Goal: Task Accomplishment & Management: Use online tool/utility

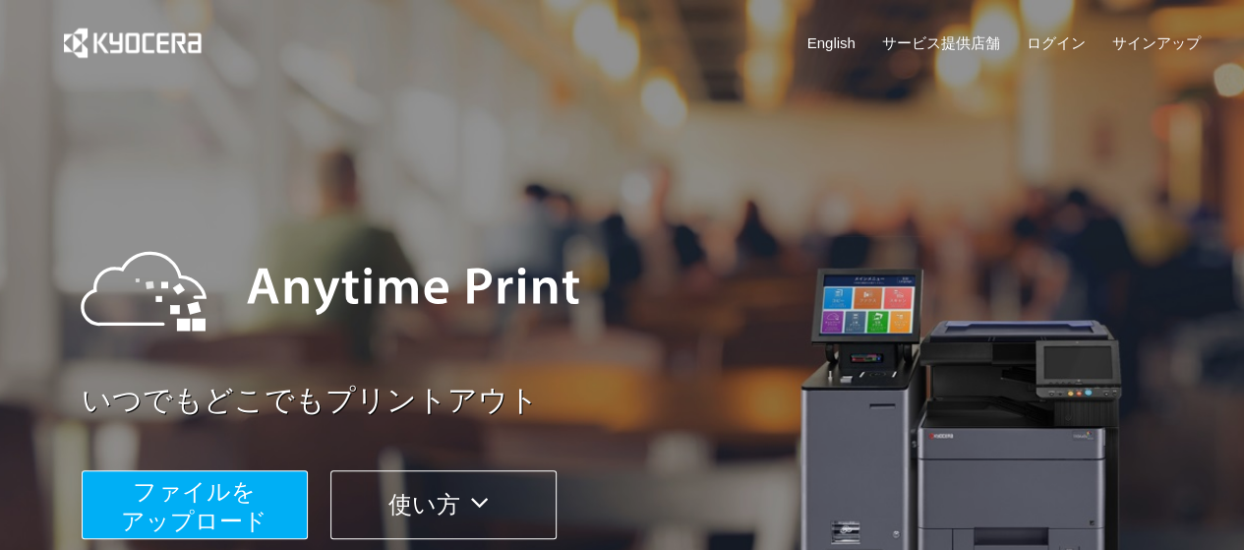
click at [195, 479] on span "ファイルを ​​アップロード" at bounding box center [194, 506] width 147 height 56
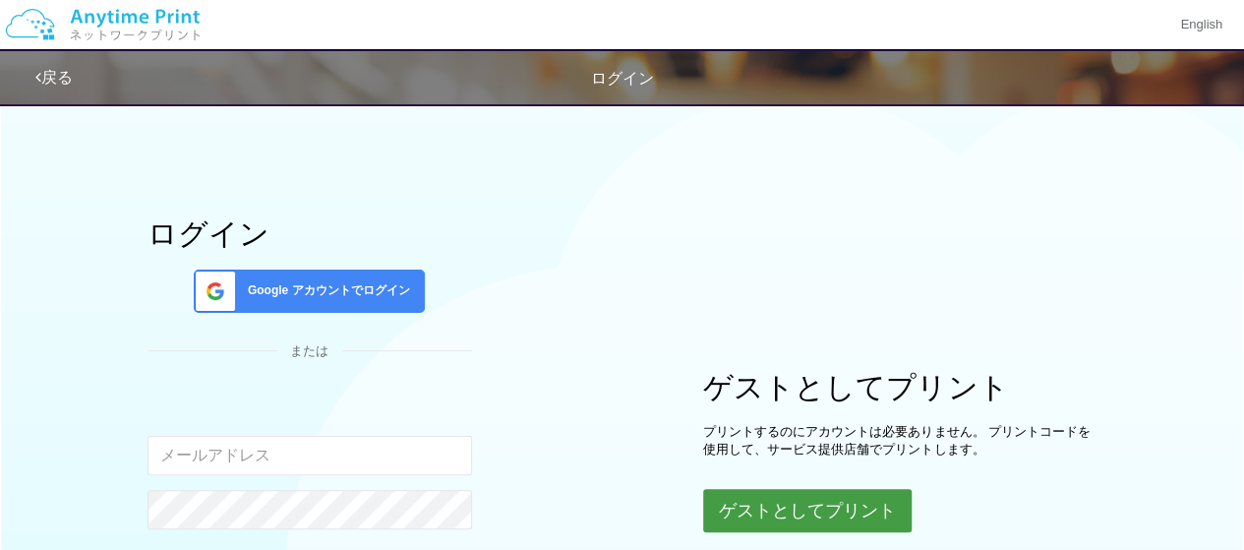
click at [832, 495] on button "ゲストとしてプリント" at bounding box center [807, 510] width 208 height 43
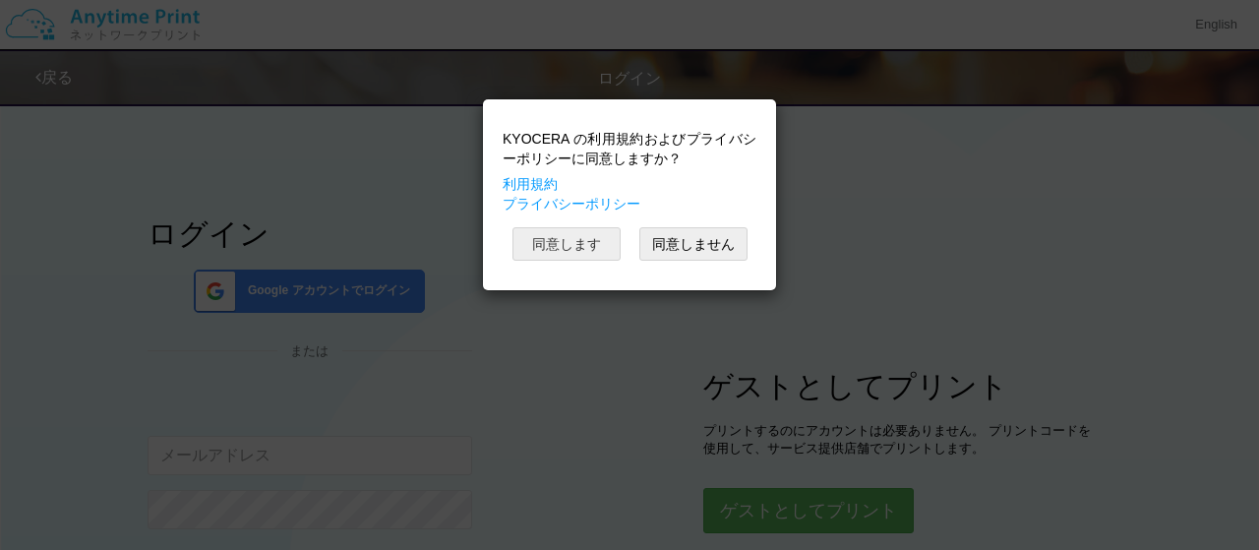
click at [590, 254] on button "同意します" at bounding box center [566, 243] width 108 height 33
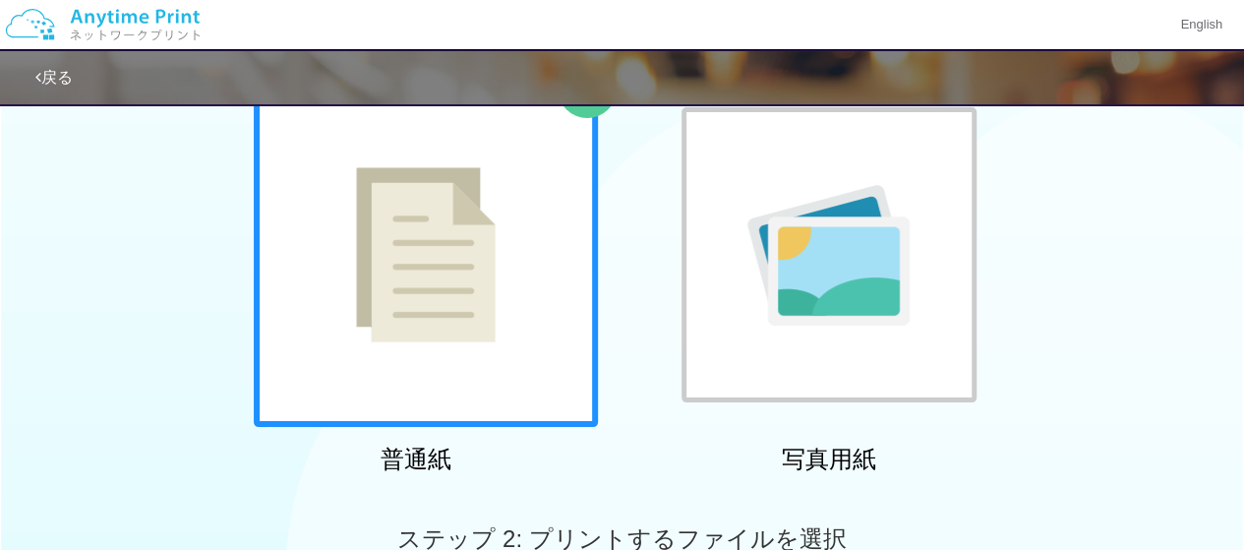
click at [745, 323] on div at bounding box center [829, 254] width 295 height 295
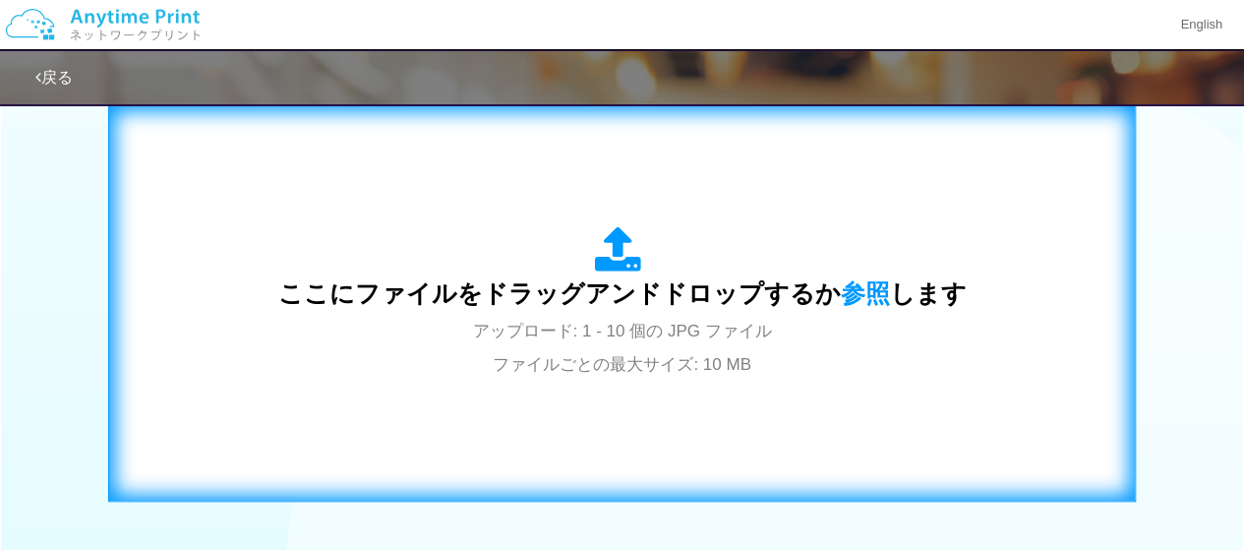
scroll to position [646, 0]
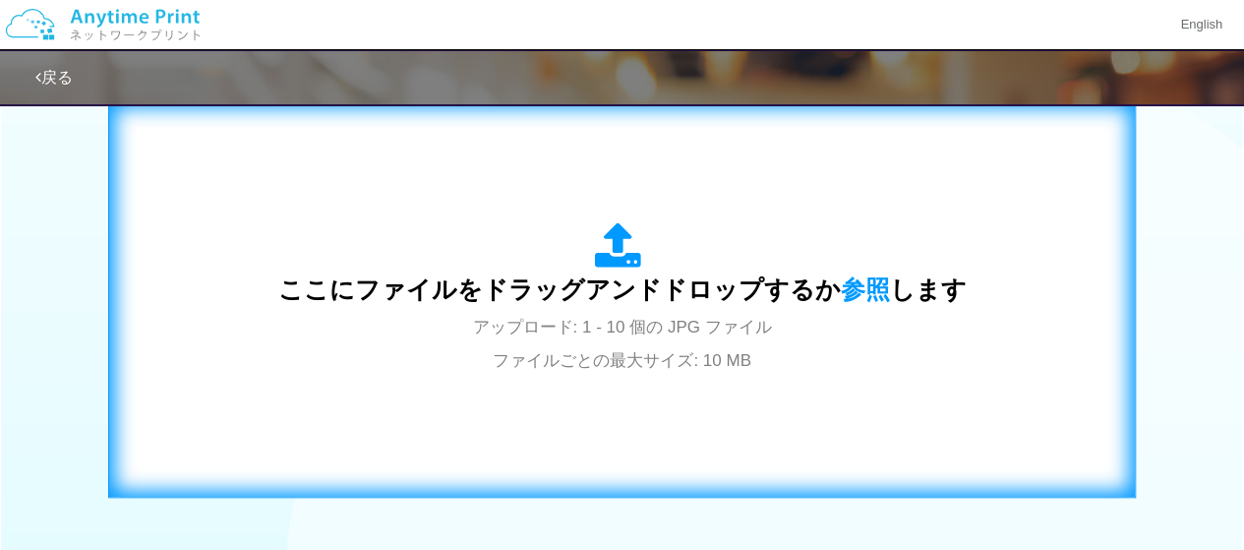
click at [767, 302] on span "ここにファイルをドラッグアンドドロップするか 参照 します" at bounding box center [622, 289] width 688 height 28
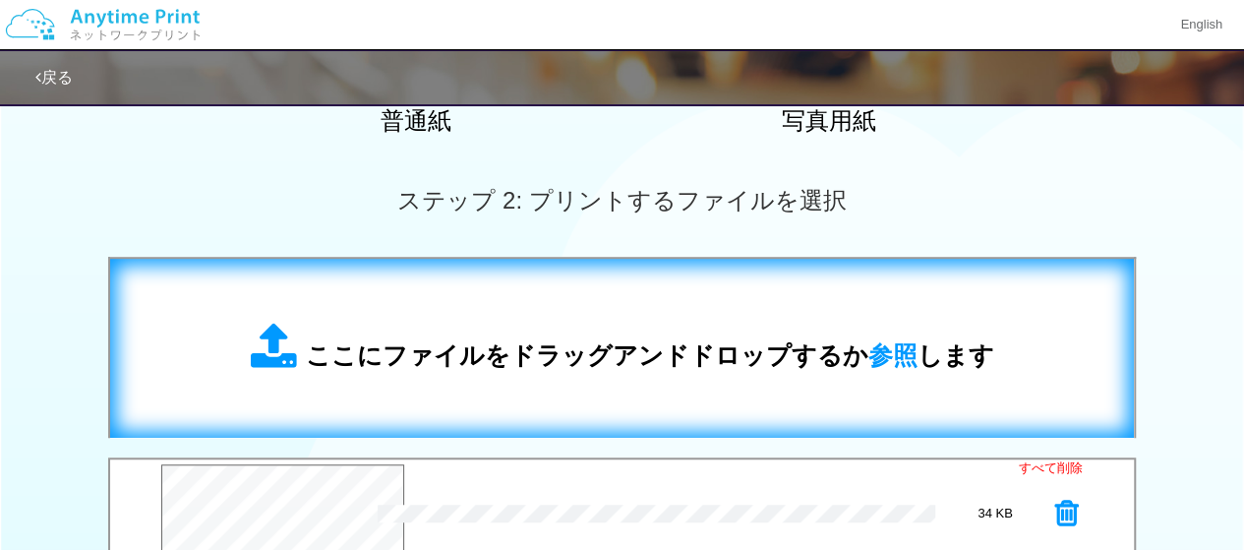
scroll to position [327, 0]
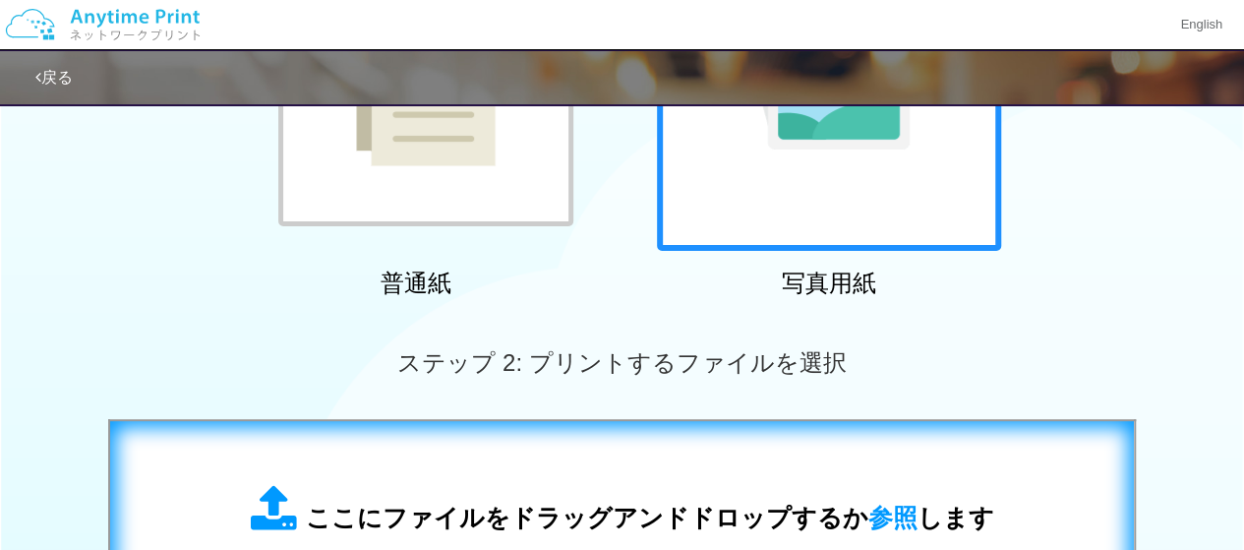
click at [492, 172] on div at bounding box center [425, 78] width 295 height 295
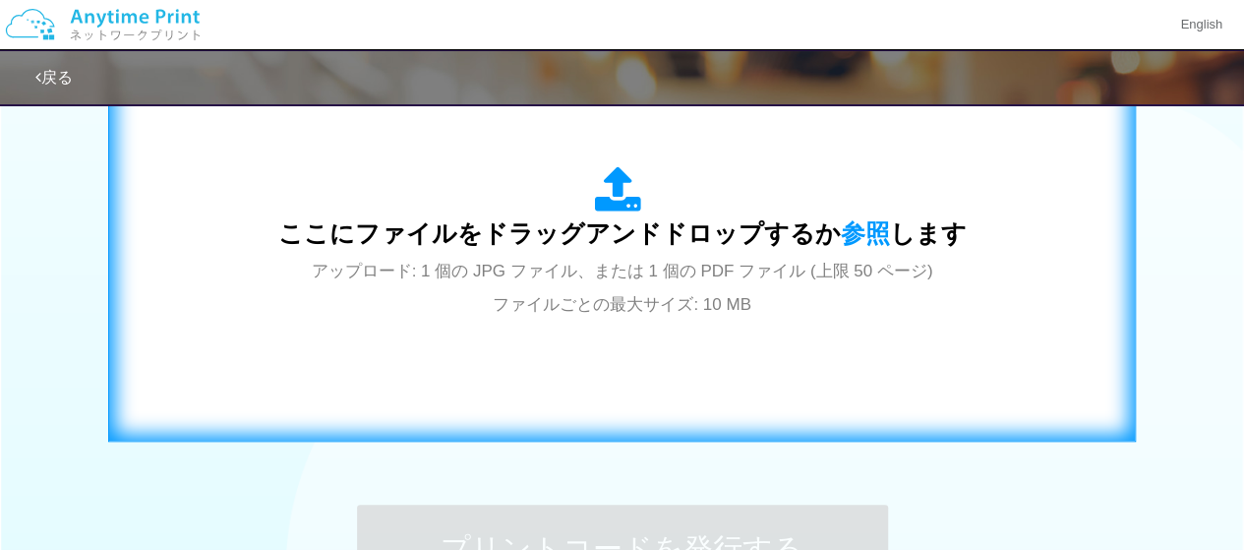
scroll to position [706, 0]
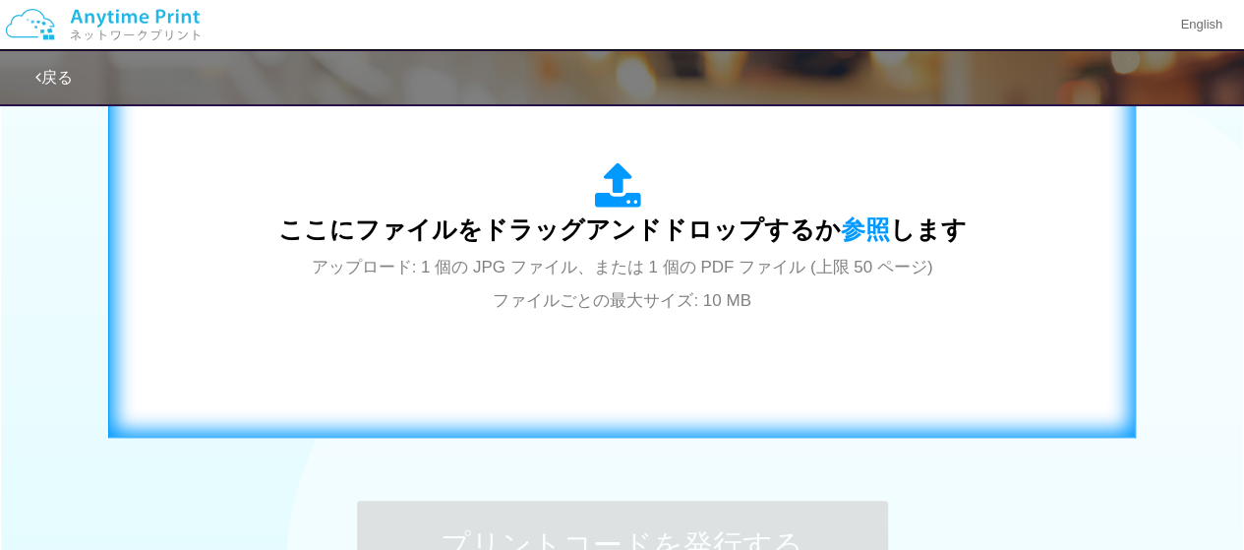
click at [678, 440] on div "ここにファイルをドラッグアンドドロップするか 参照 します アップロード: 1 個の JPG ファイル、または 1 個の PDF ファイル (上限 50 ペー…" at bounding box center [622, 240] width 1028 height 401
click at [752, 322] on div "ここにファイルをドラッグアンドドロップするか 参照 します アップロード: 1 個の JPG ファイル、または 1 個の PDF ファイル (上限 50 ペー…" at bounding box center [622, 239] width 986 height 356
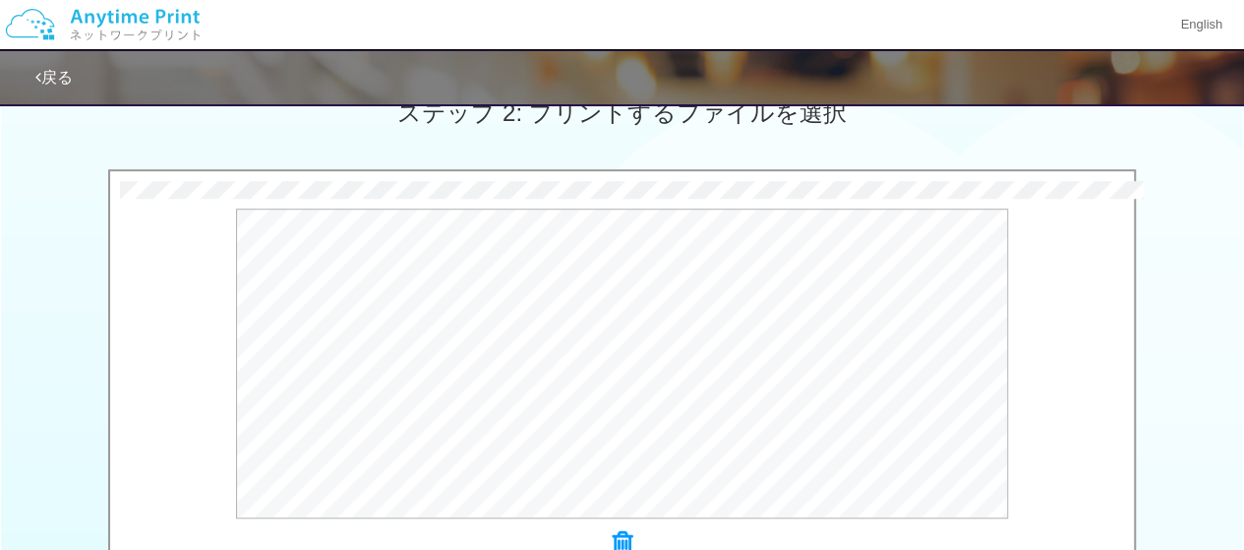
scroll to position [827, 0]
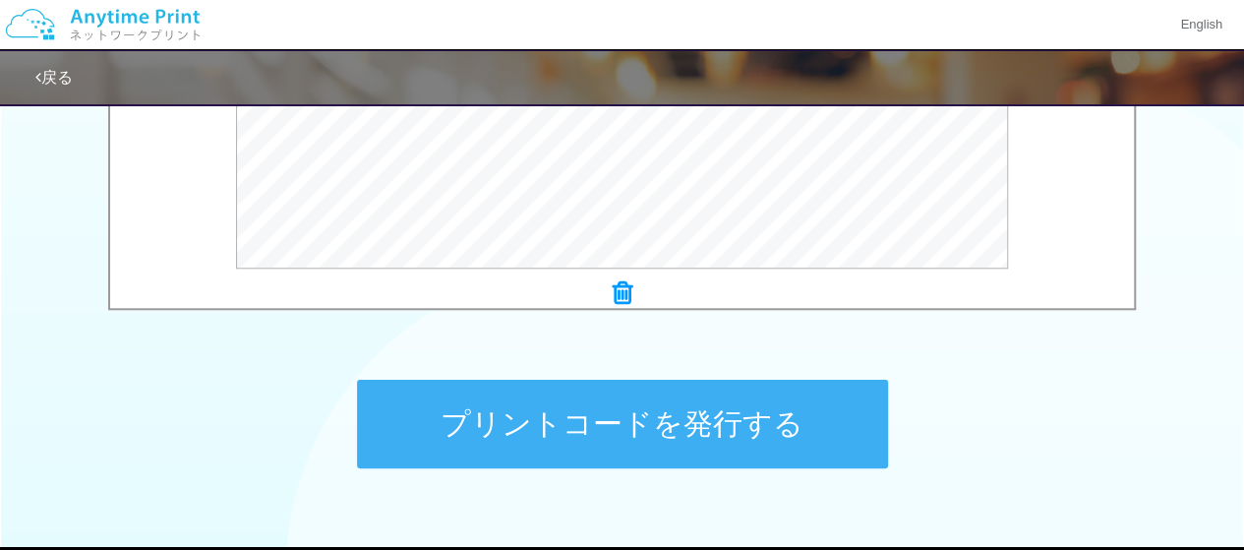
click at [712, 435] on button "プリントコードを発行する" at bounding box center [622, 424] width 531 height 89
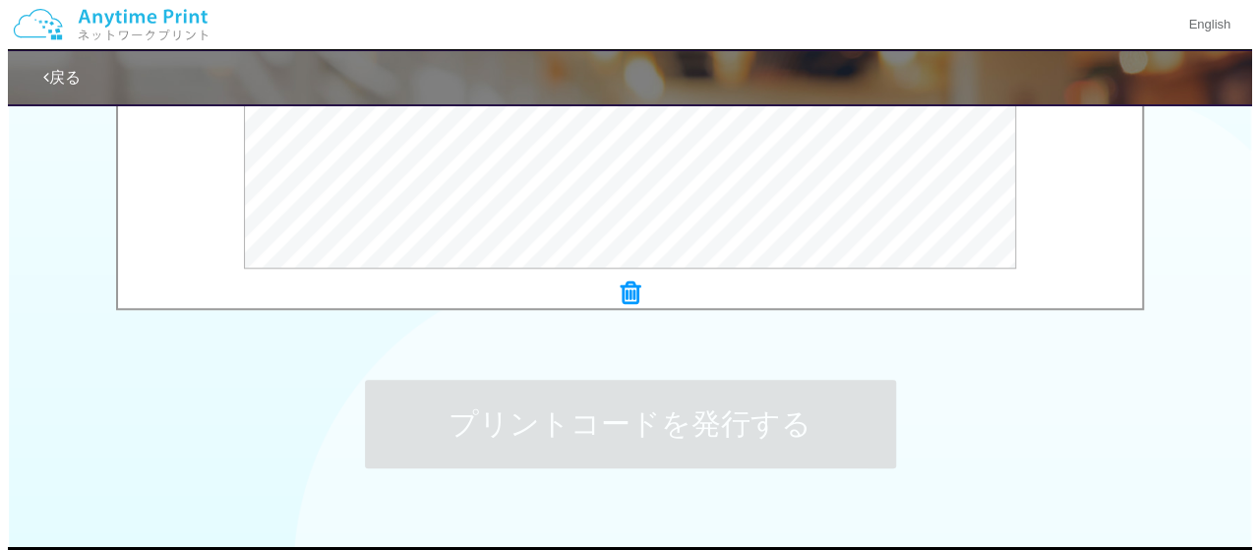
scroll to position [0, 0]
